Goal: Use online tool/utility: Utilize a website feature to perform a specific function

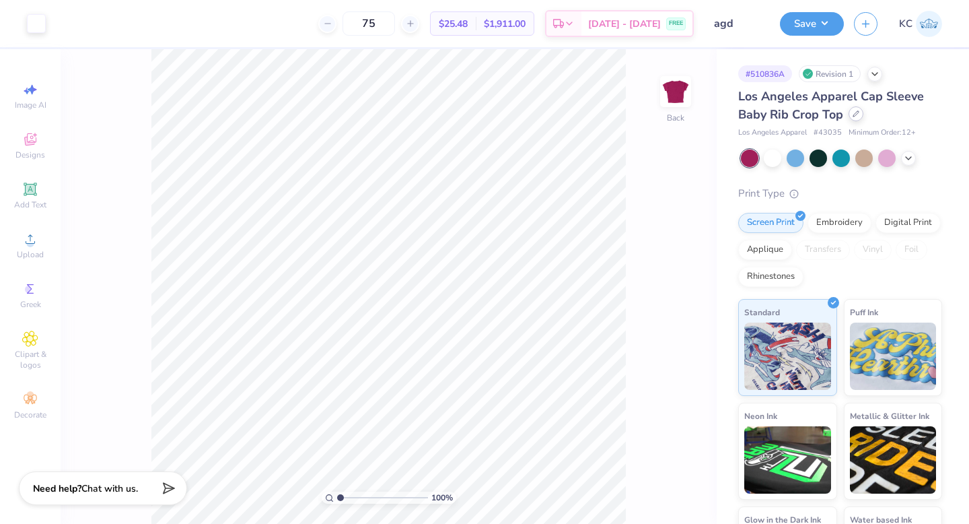
click at [858, 115] on icon at bounding box center [856, 113] width 7 height 7
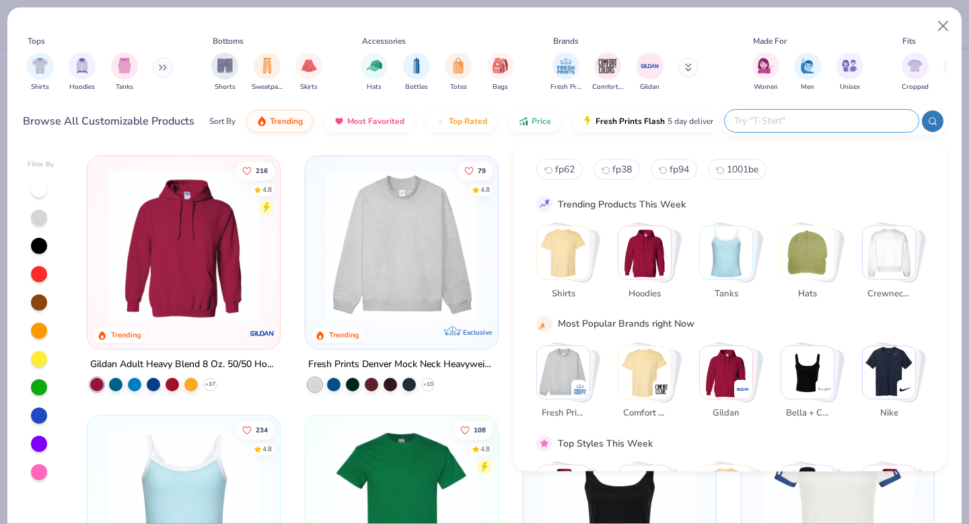
click at [859, 118] on input "text" at bounding box center [821, 120] width 176 height 15
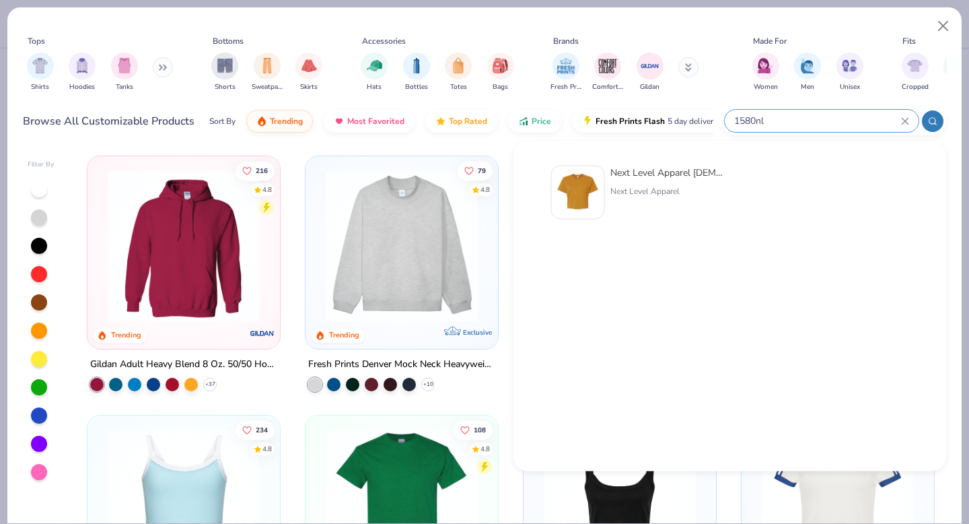
type input "1580nl"
click at [662, 167] on div "Next Level Apparel [DEMOGRAPHIC_DATA]' Ideal Crop T-Shirt" at bounding box center [666, 173] width 113 height 14
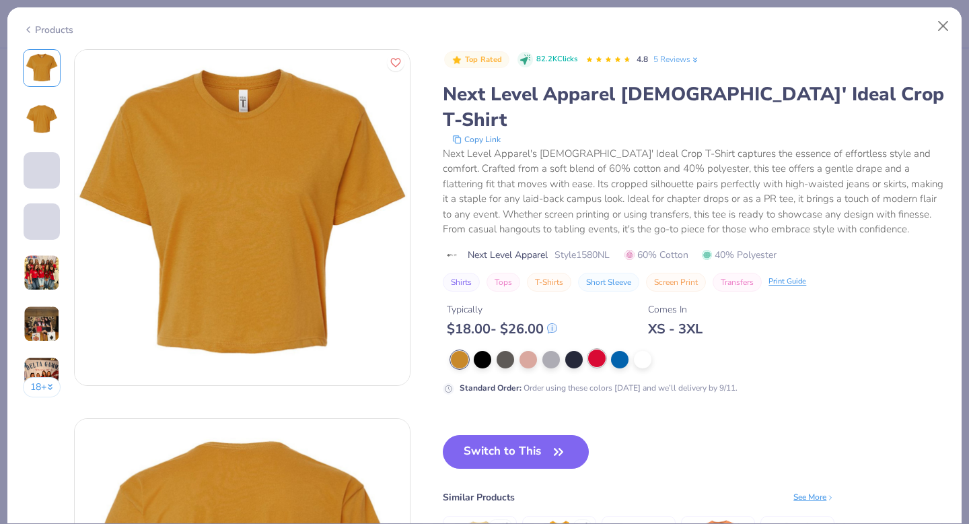
click at [596, 349] on div at bounding box center [596, 357] width 17 height 17
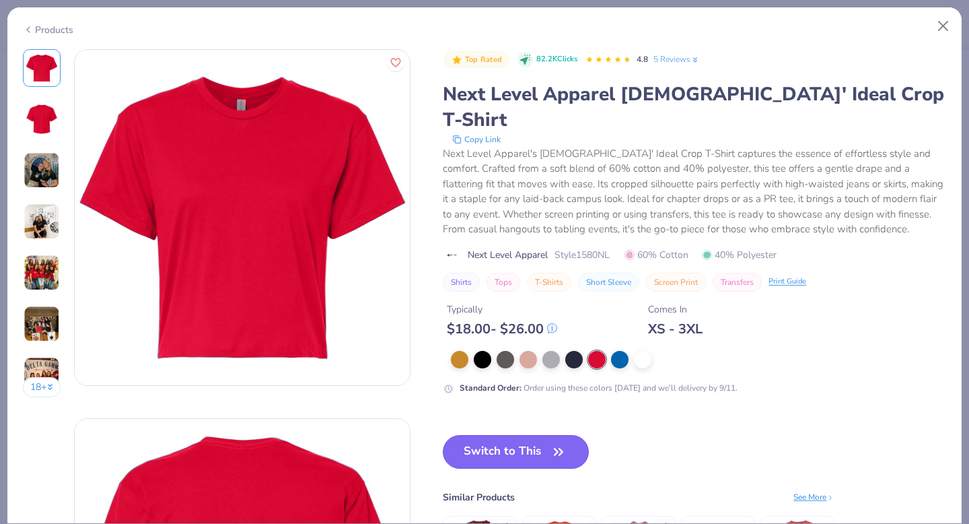
click at [518, 435] on button "Switch to This" at bounding box center [516, 452] width 146 height 34
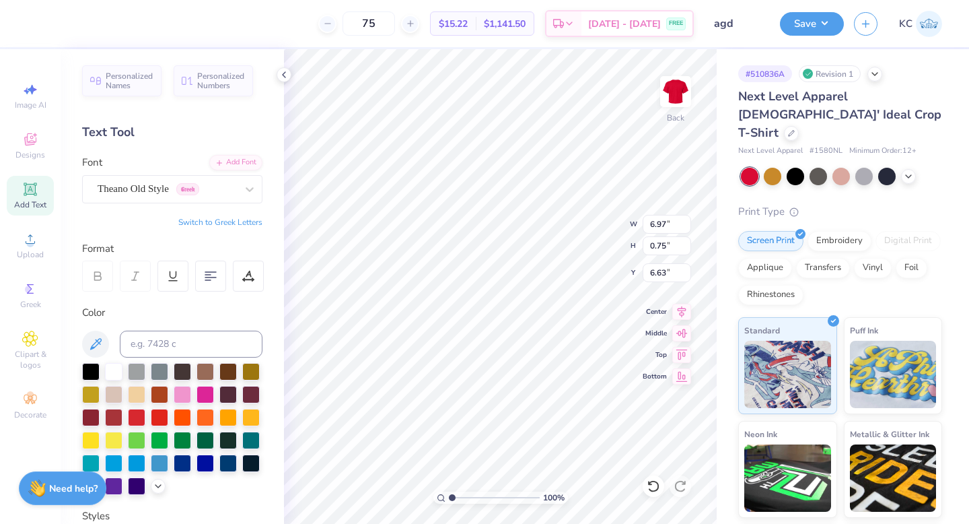
scroll to position [0, 1]
type textarea "Alpha Gam"
type input "0.98"
type input "0.99"
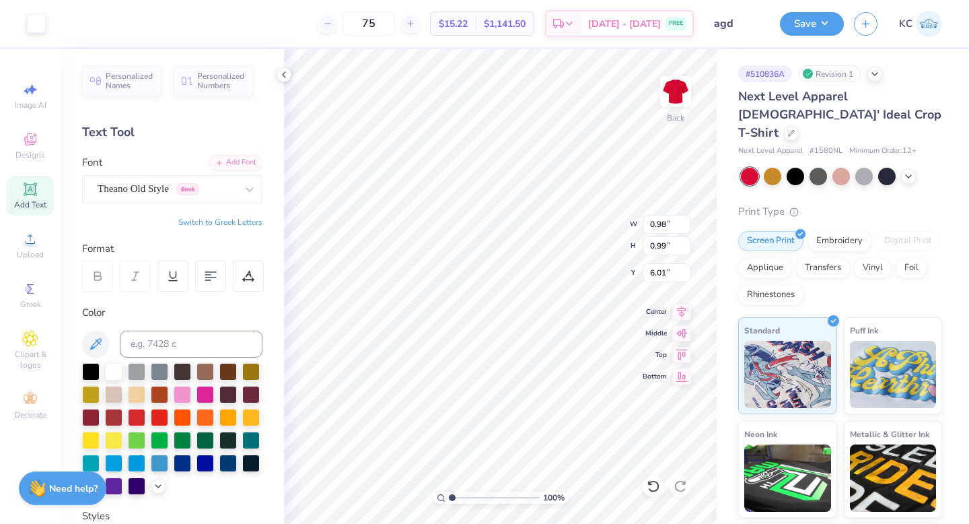
type input "6.38"
type input "6.88"
type input "1.00"
type input "0.97"
type input "6.77"
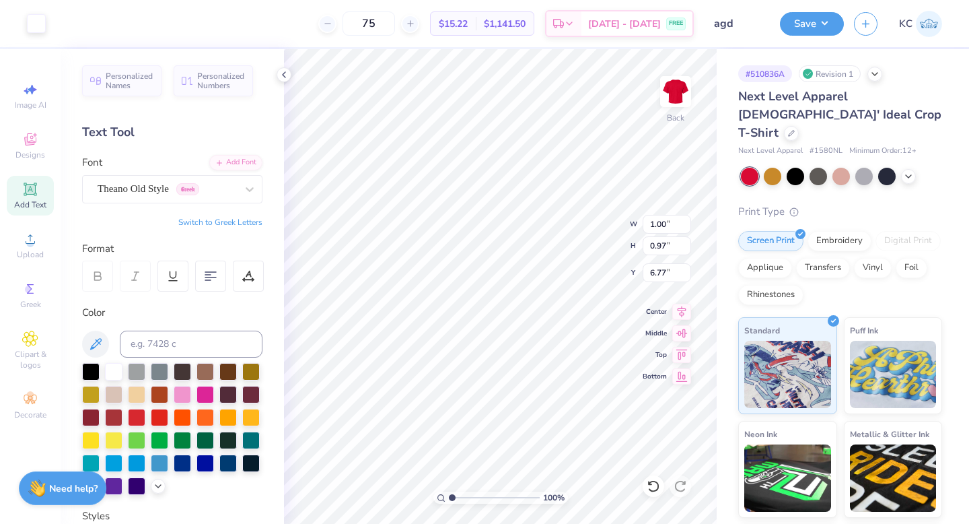
type input "6.66"
type input "1.19"
type input "1.16"
type input "6.50"
type input "3.87"
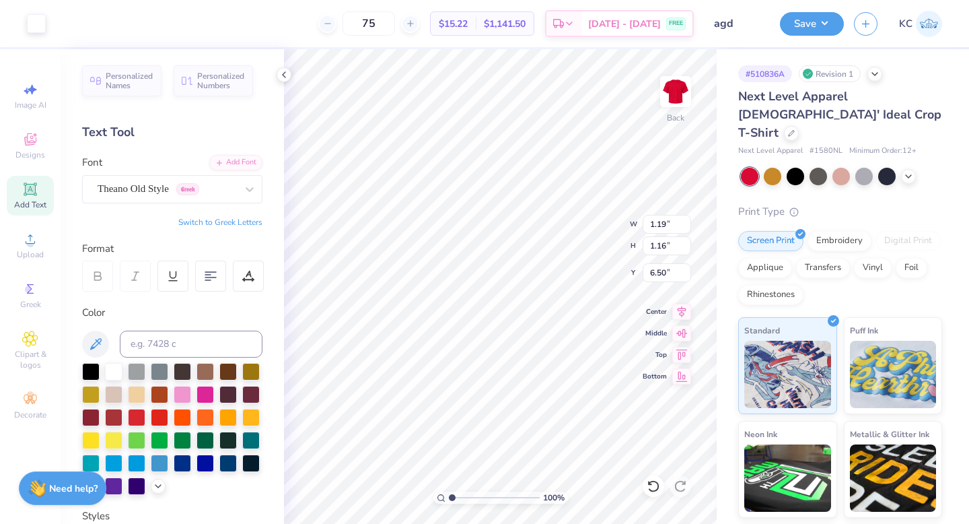
type input "0.75"
type input "6.91"
type input "4.98"
type input "0.96"
type input "6.70"
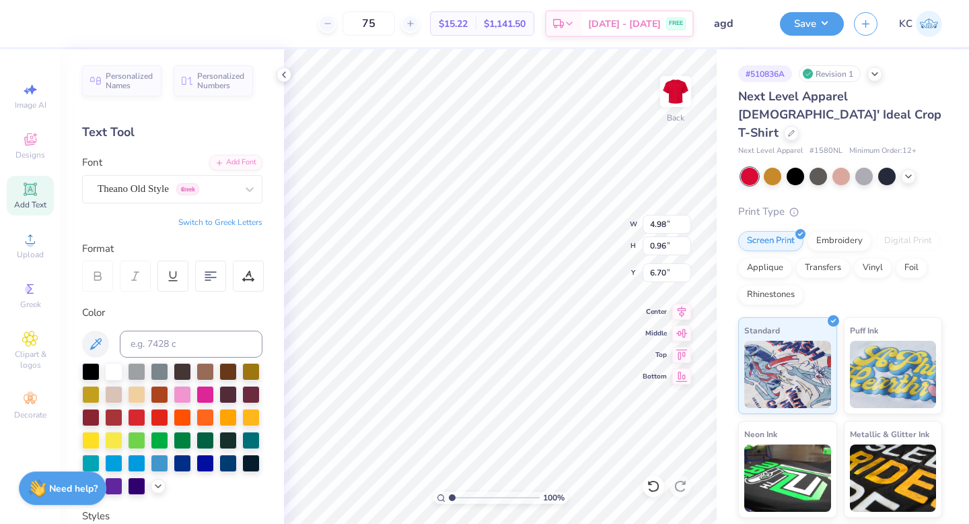
type input "1.19"
type input "1.16"
type input "4.12"
type input "4.98"
type input "0.96"
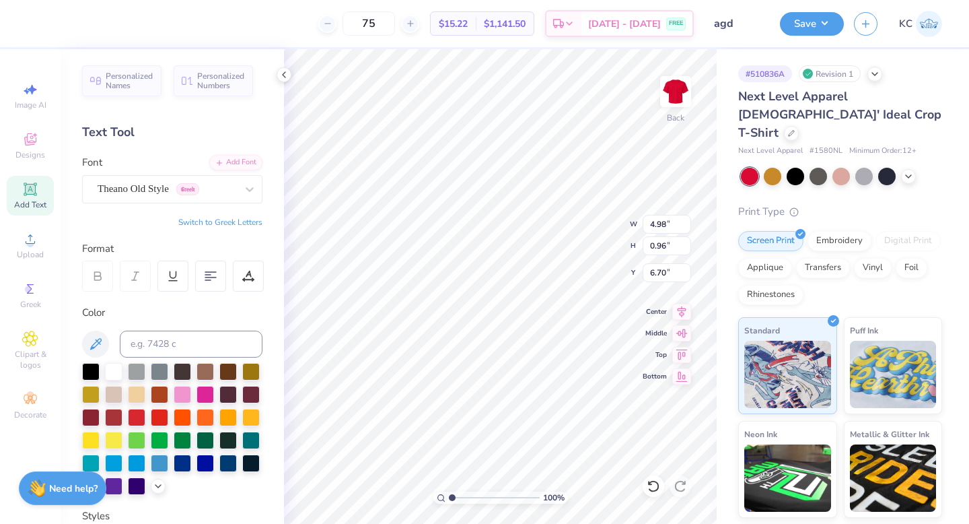
type input "3.00"
type input "5.71"
type input "1.10"
type input "3.00"
type input "1.48"
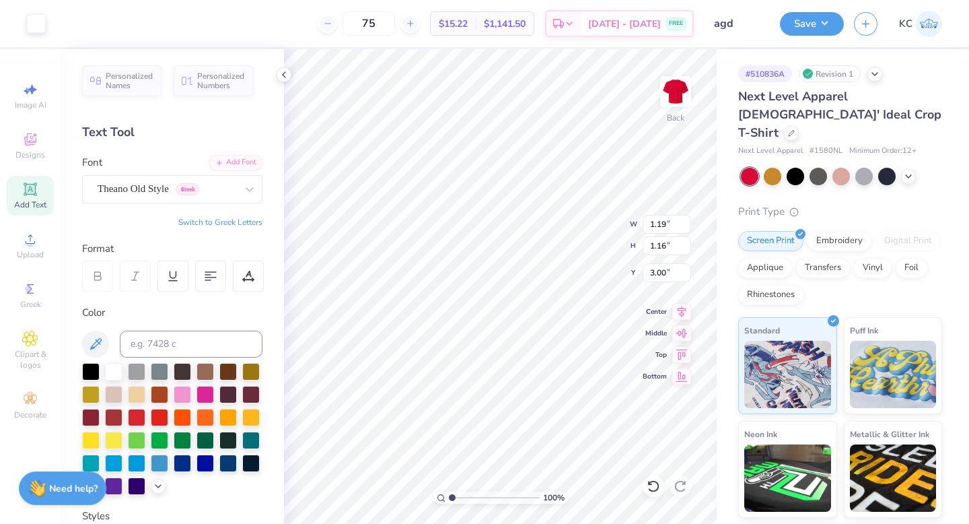
type input "1.43"
type input "3.04"
type input "2.67"
type input "5.71"
type input "1.10"
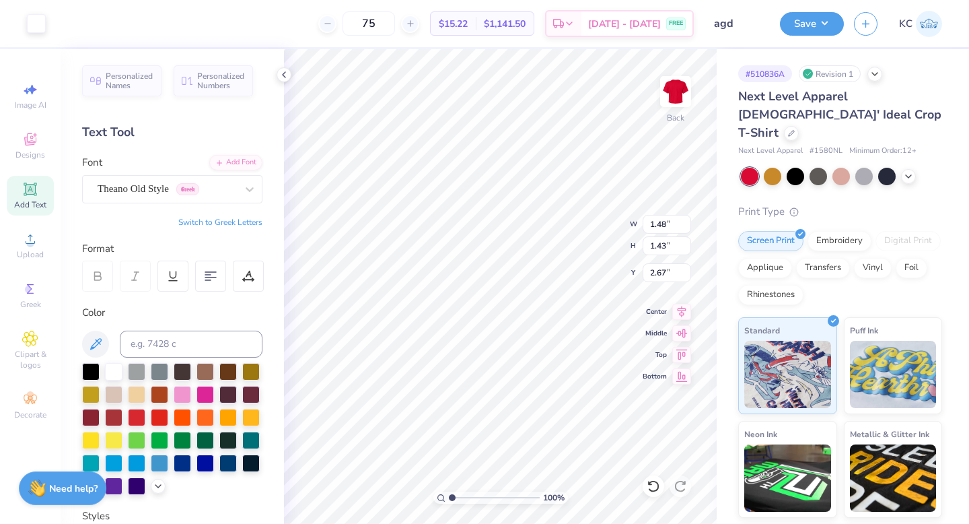
type input "3.00"
click at [817, 17] on button "Save" at bounding box center [812, 22] width 64 height 24
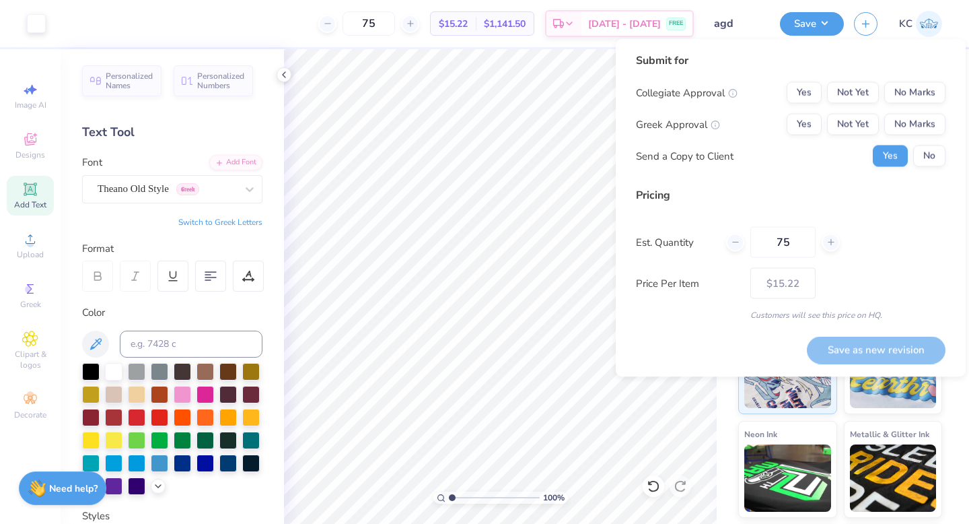
click at [893, 79] on div "Submit for Collegiate Approval Yes Not Yet No Marks Greek Approval Yes Not Yet …" at bounding box center [791, 114] width 310 height 125
click at [900, 96] on button "No Marks" at bounding box center [914, 93] width 61 height 22
click at [857, 118] on button "Not Yet" at bounding box center [853, 125] width 52 height 22
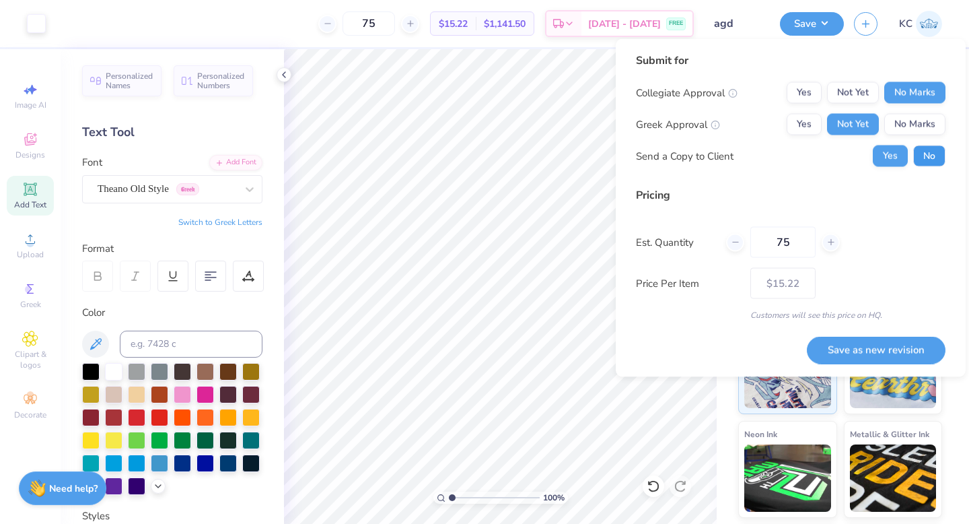
click at [916, 155] on button "No" at bounding box center [929, 156] width 32 height 22
click at [861, 345] on button "Save as new revision" at bounding box center [876, 350] width 139 height 28
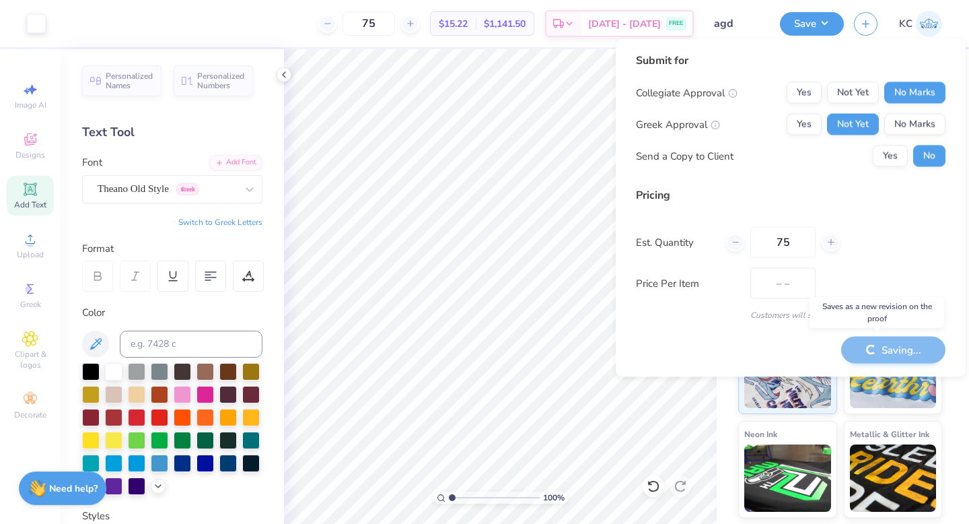
type input "$15.22"
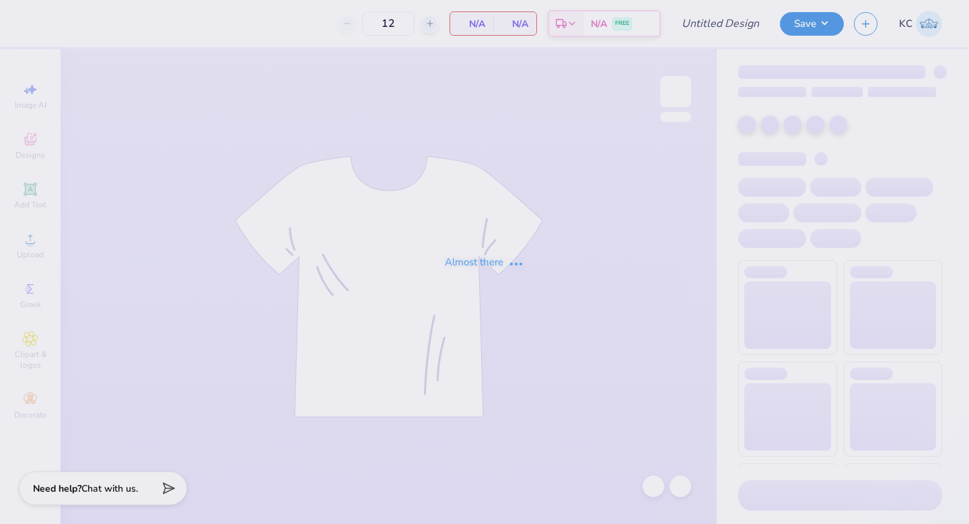
type input "agd"
type input "75"
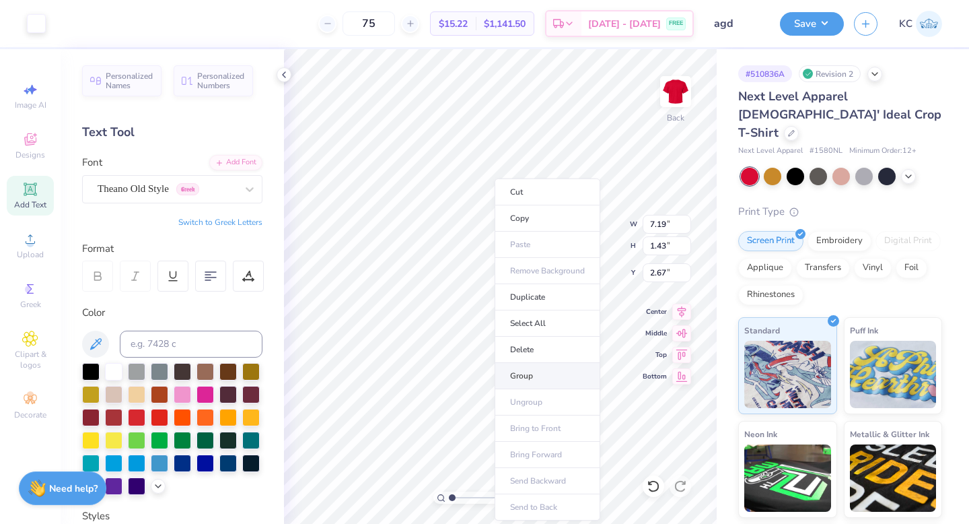
click at [529, 374] on li "Group" at bounding box center [548, 376] width 106 height 26
type input "8.70"
type input "1.73"
type input "3.49"
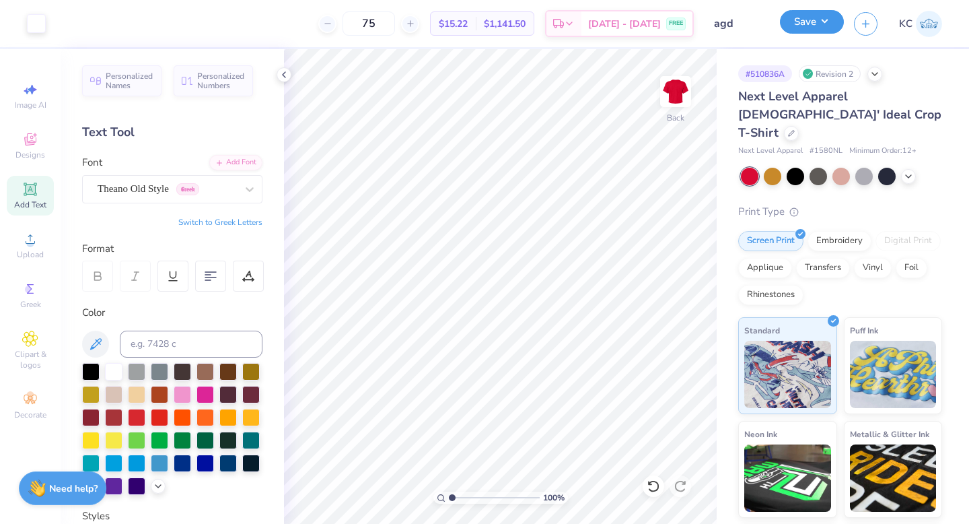
click at [815, 21] on button "Save" at bounding box center [812, 22] width 64 height 24
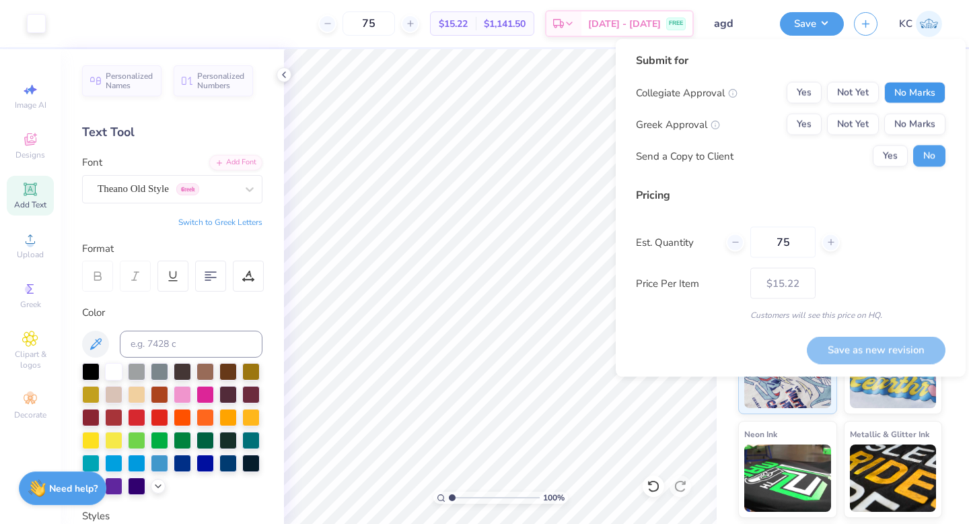
click at [919, 90] on button "No Marks" at bounding box center [914, 93] width 61 height 22
click at [849, 123] on button "Not Yet" at bounding box center [853, 125] width 52 height 22
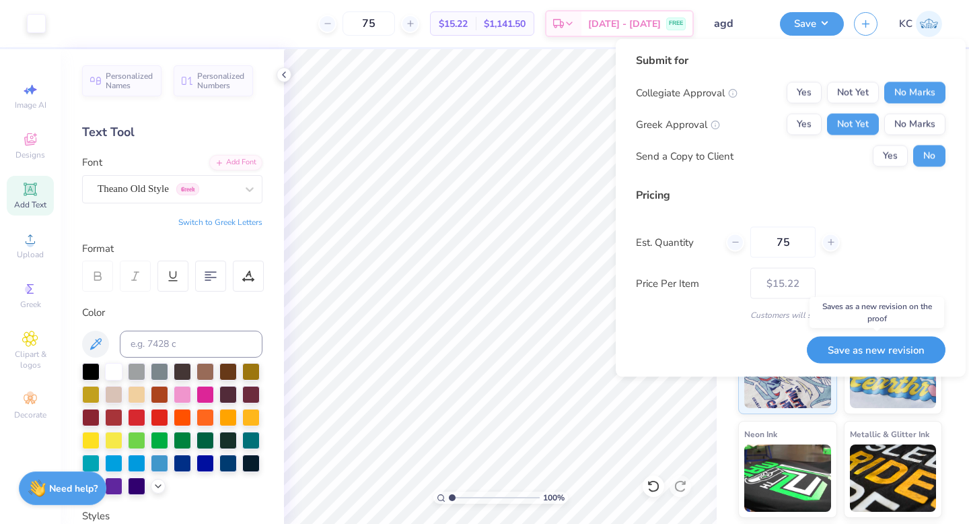
click at [849, 349] on button "Save as new revision" at bounding box center [876, 350] width 139 height 28
type input "$15.22"
